Goal: Task Accomplishment & Management: Complete application form

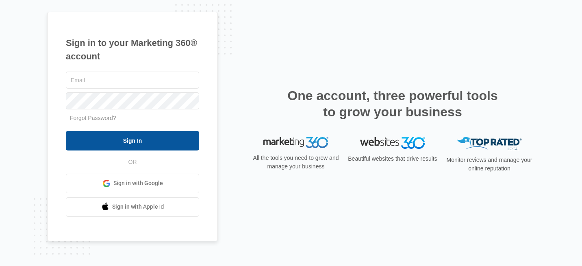
type input "[PERSON_NAME][EMAIL_ADDRESS][DOMAIN_NAME]"
click at [147, 140] on input "Sign In" at bounding box center [132, 140] width 133 height 19
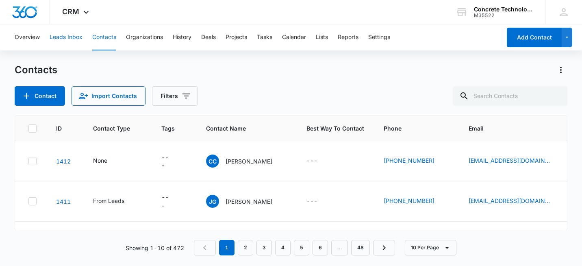
click at [73, 36] on button "Leads Inbox" at bounding box center [66, 37] width 33 height 26
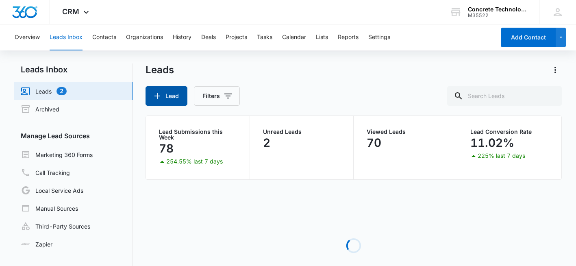
click at [169, 96] on button "Lead" at bounding box center [166, 95] width 42 height 19
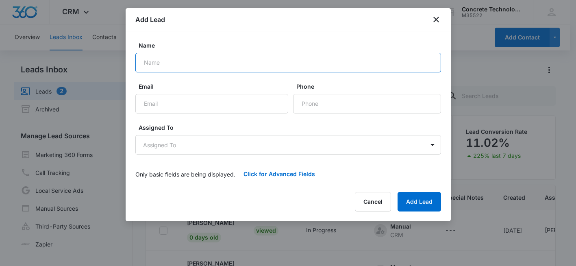
click at [170, 66] on input "Name" at bounding box center [287, 62] width 305 height 19
paste input "[PERSON_NAME]"
click at [175, 62] on input "[PERSON_NAME]" at bounding box center [287, 62] width 305 height 19
type input "[PERSON_NAME]"
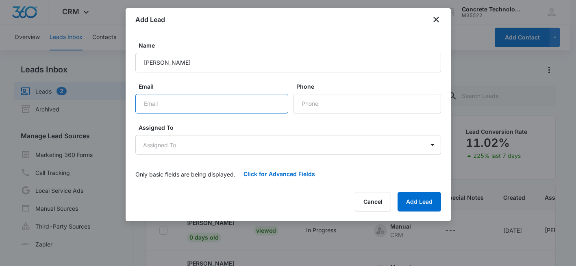
click at [201, 106] on input "Email" at bounding box center [211, 103] width 153 height 19
paste input "[EMAIL_ADDRESS][DOMAIN_NAME]"
type input "[EMAIL_ADDRESS][DOMAIN_NAME]"
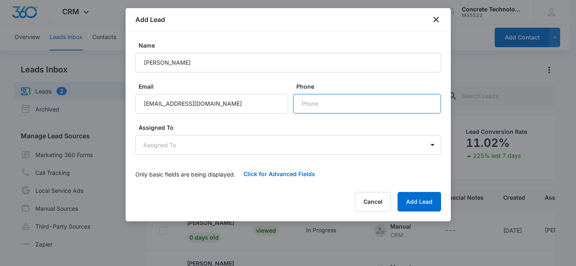
click at [312, 104] on input "Phone" at bounding box center [367, 103] width 148 height 19
paste input "[PHONE_NUMBER]"
type input "[PHONE_NUMBER]"
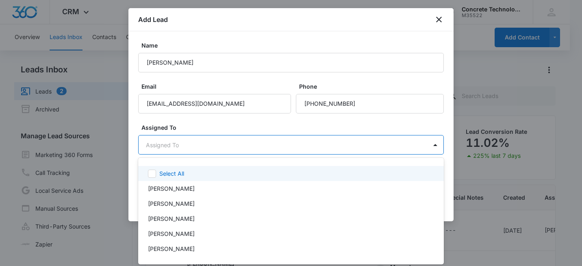
click at [188, 145] on body "CRM Apps Reputation Websites Forms CRM Email Social Shop Payments POS Content A…" at bounding box center [291, 133] width 582 height 266
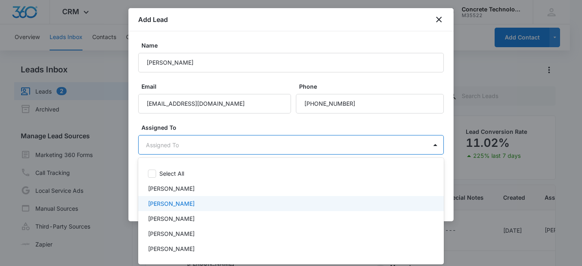
click at [174, 204] on p "[PERSON_NAME]" at bounding box center [171, 203] width 47 height 9
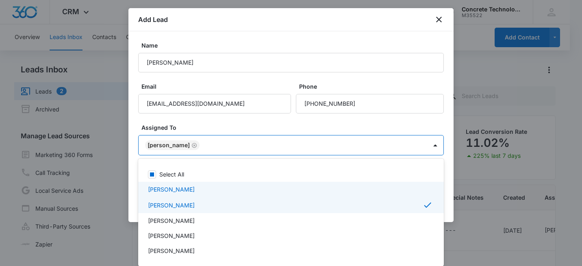
click at [242, 124] on div at bounding box center [291, 133] width 582 height 266
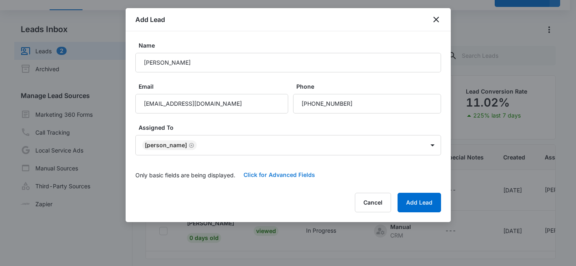
scroll to position [41, 0]
click at [280, 174] on button "Click for Advanced Fields" at bounding box center [279, 174] width 88 height 19
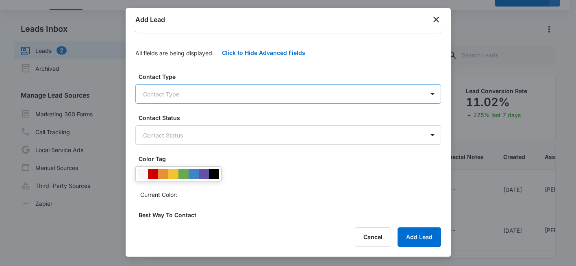
scroll to position [0, 0]
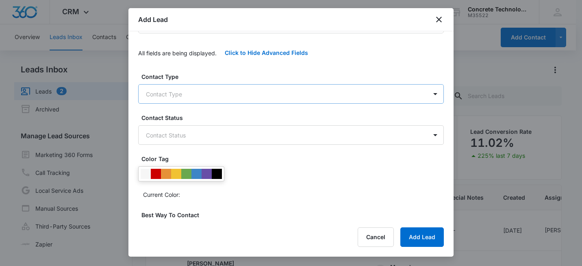
click at [248, 97] on body "CRM Apps Reputation Websites Forms CRM Email Social Shop Payments POS Content A…" at bounding box center [291, 167] width 582 height 334
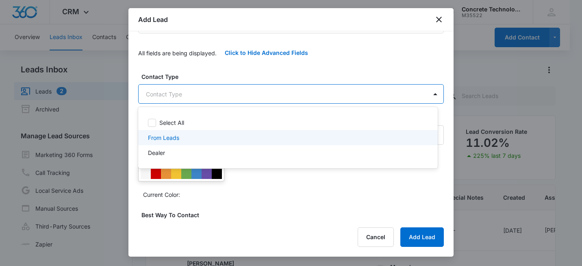
click at [196, 138] on div "From Leads" at bounding box center [287, 137] width 278 height 9
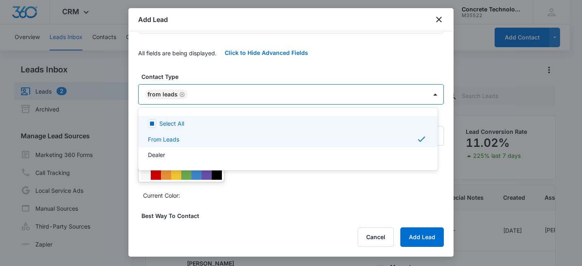
click at [233, 75] on div at bounding box center [291, 133] width 582 height 266
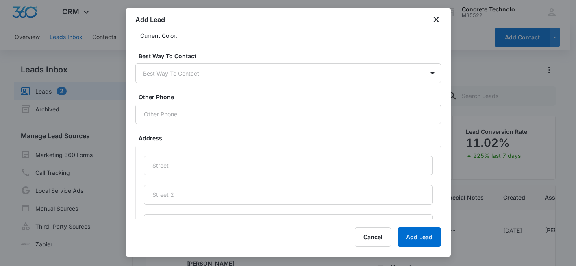
scroll to position [284, 0]
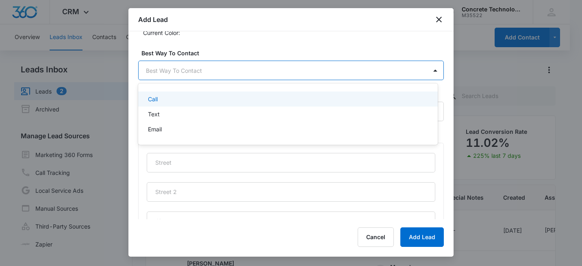
click at [239, 73] on body "CRM Apps Reputation Websites Forms CRM Email Social Shop Payments POS Content A…" at bounding box center [291, 133] width 582 height 266
click at [246, 50] on div at bounding box center [291, 133] width 582 height 266
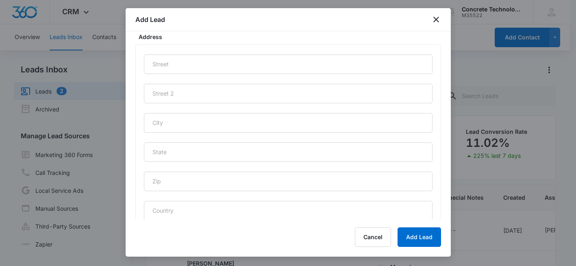
scroll to position [404, 0]
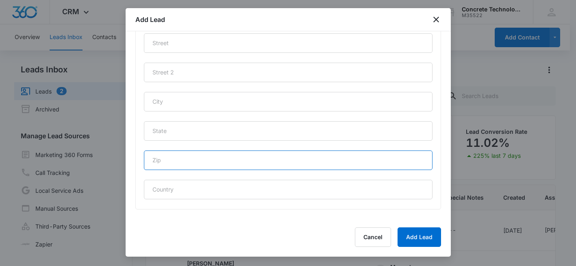
click at [174, 162] on input "text" at bounding box center [288, 159] width 288 height 19
type input "15221"
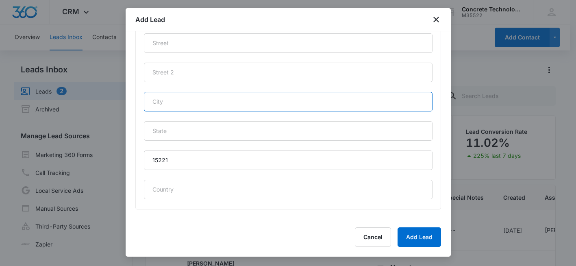
click at [166, 102] on input "text" at bounding box center [288, 101] width 288 height 19
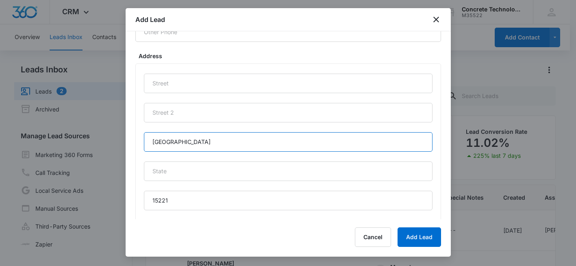
scroll to position [363, 0]
type input "[GEOGRAPHIC_DATA]"
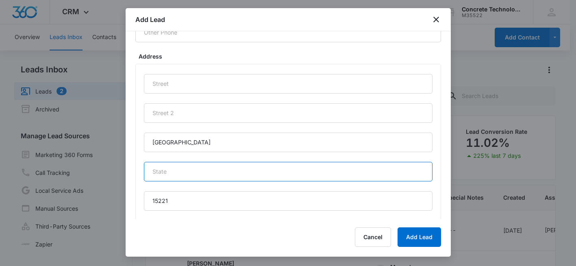
click at [168, 174] on input "text" at bounding box center [288, 171] width 288 height 19
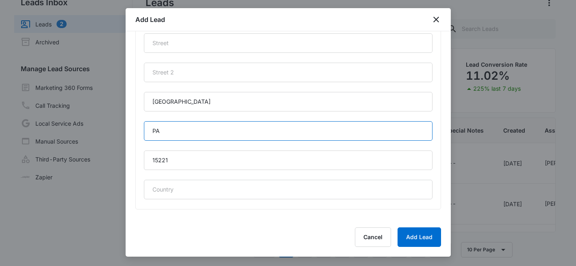
scroll to position [68, 0]
type input "PA"
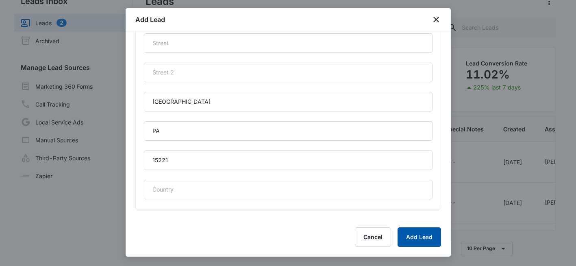
click at [418, 235] on button "Add Lead" at bounding box center [418, 236] width 43 height 19
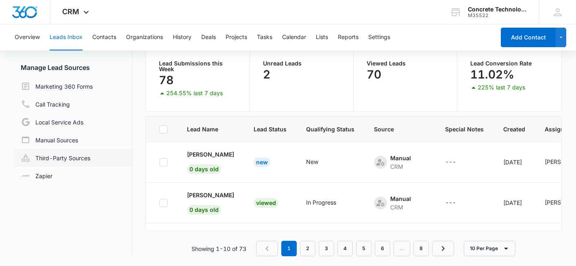
scroll to position [0, 0]
